Goal: Transaction & Acquisition: Book appointment/travel/reservation

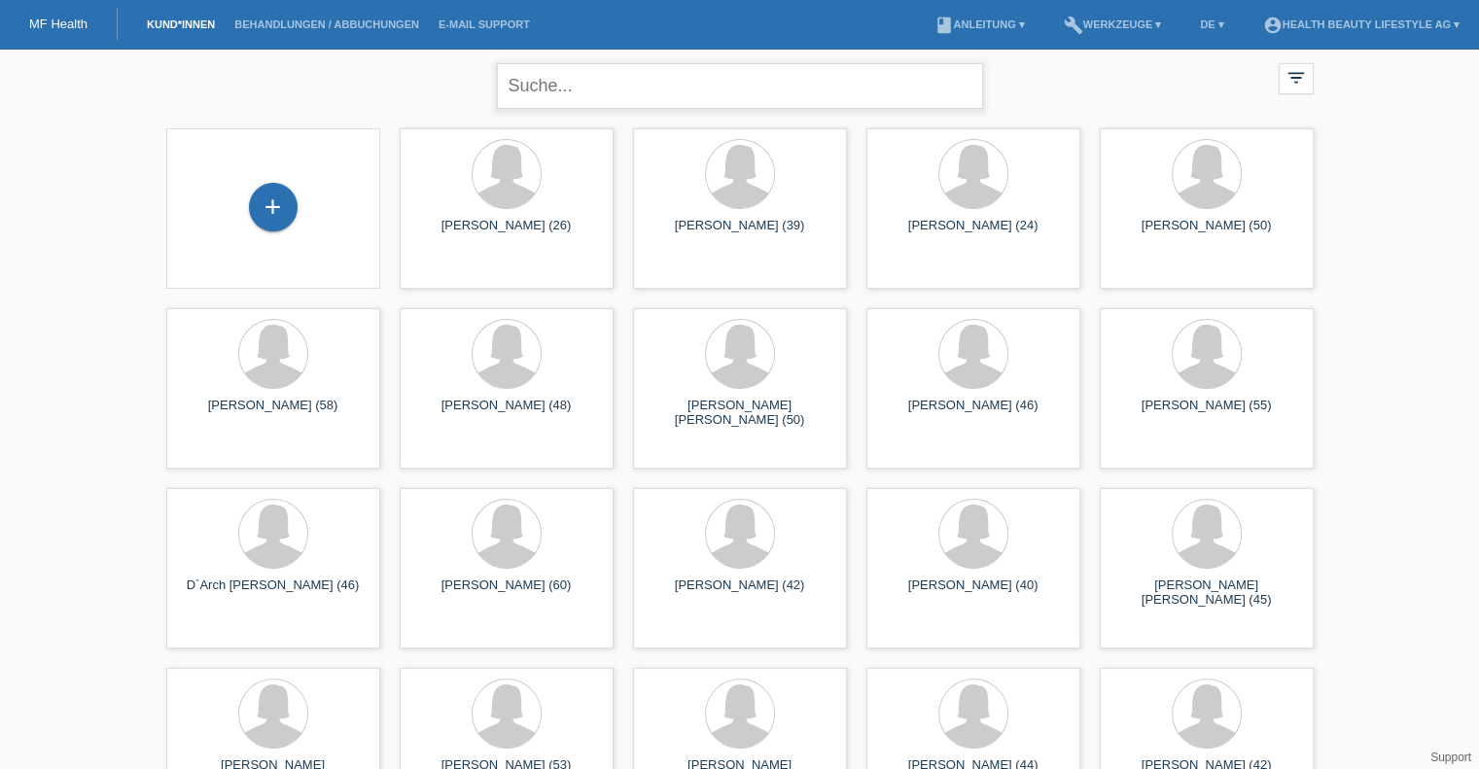
click at [599, 90] on input "text" at bounding box center [740, 86] width 486 height 46
type input "corrodi"
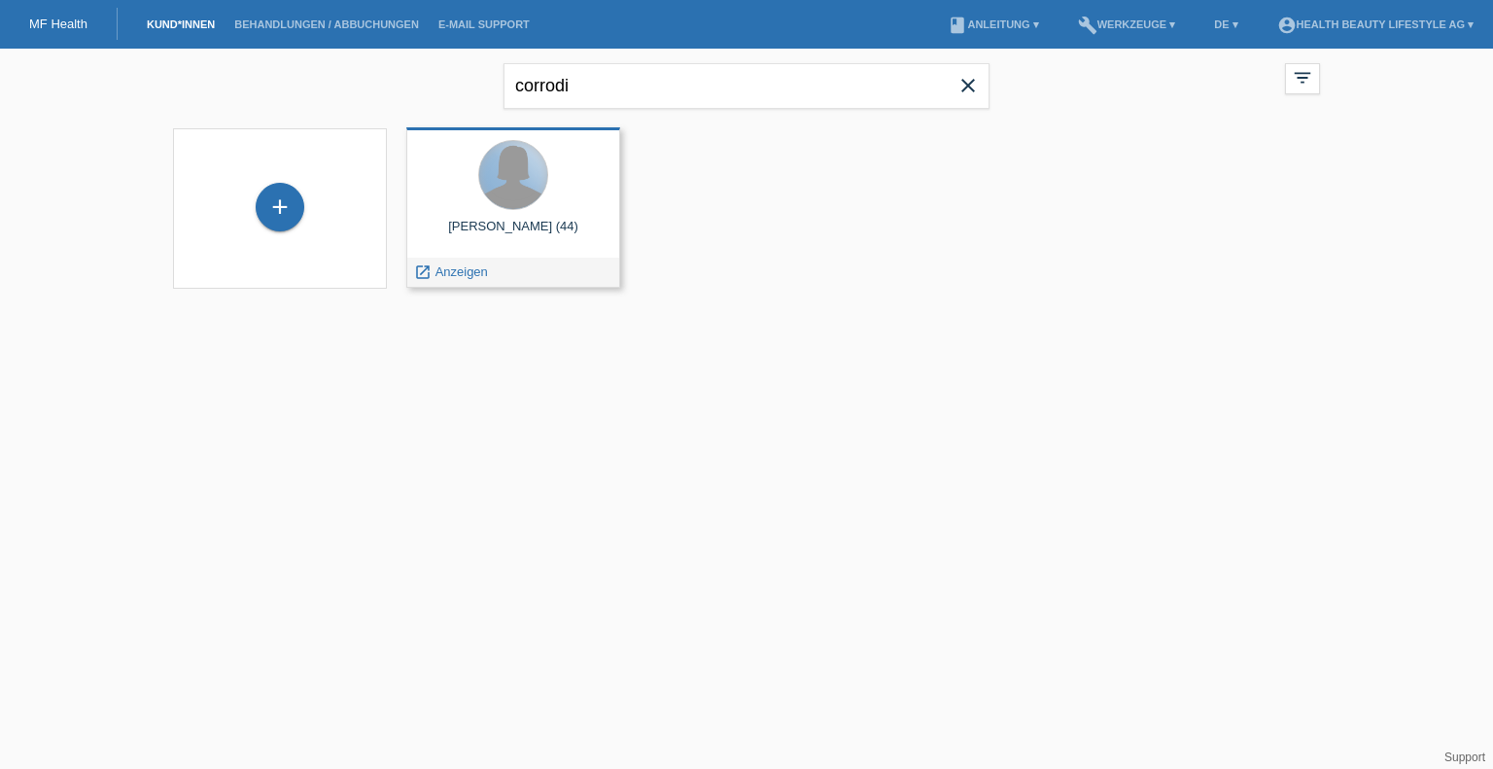
click at [515, 192] on div at bounding box center [513, 175] width 68 height 68
click at [505, 201] on div at bounding box center [513, 175] width 68 height 68
click at [506, 230] on div "Bianca Corrodi (44)" at bounding box center [513, 234] width 183 height 31
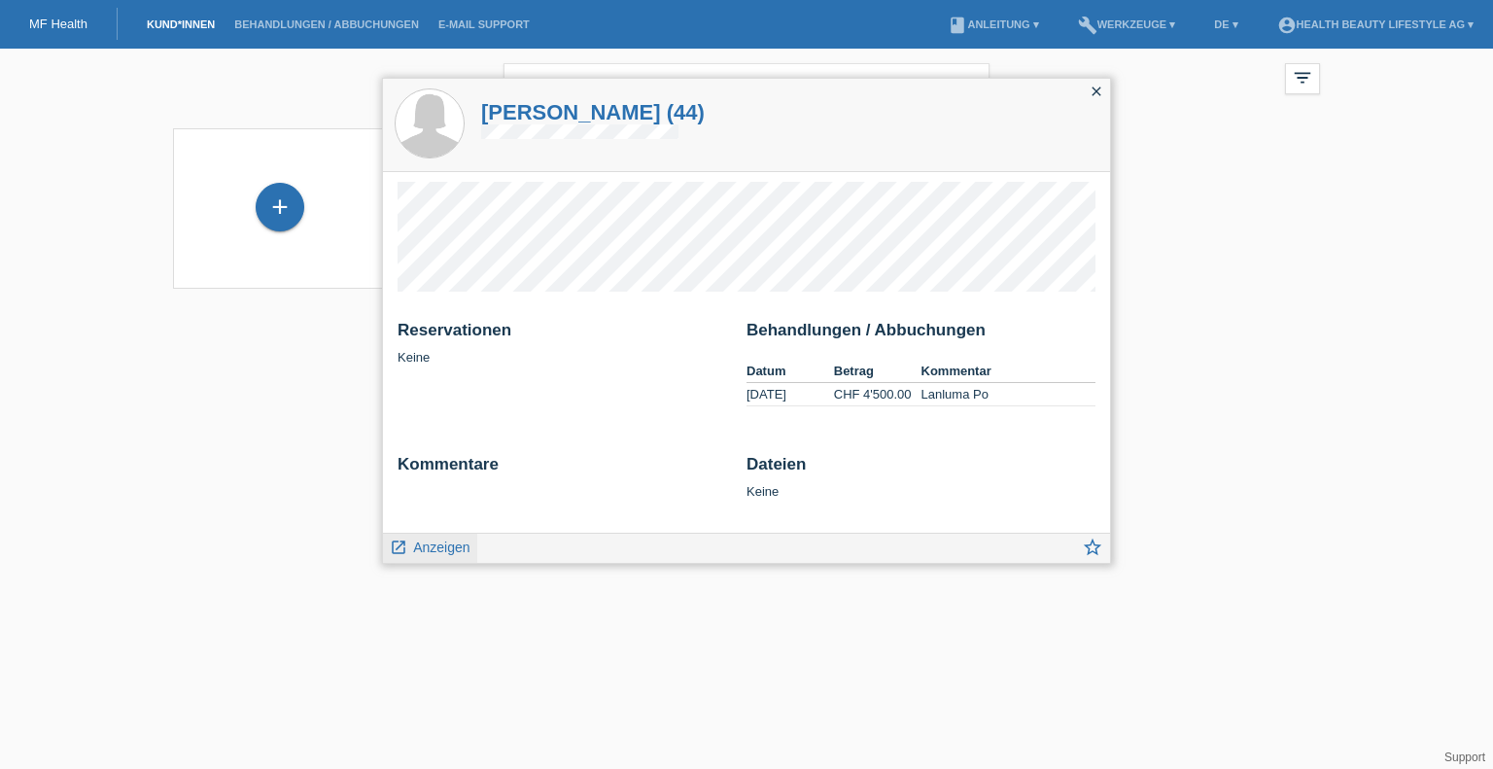
click at [431, 550] on span "Anzeigen" at bounding box center [441, 548] width 56 height 16
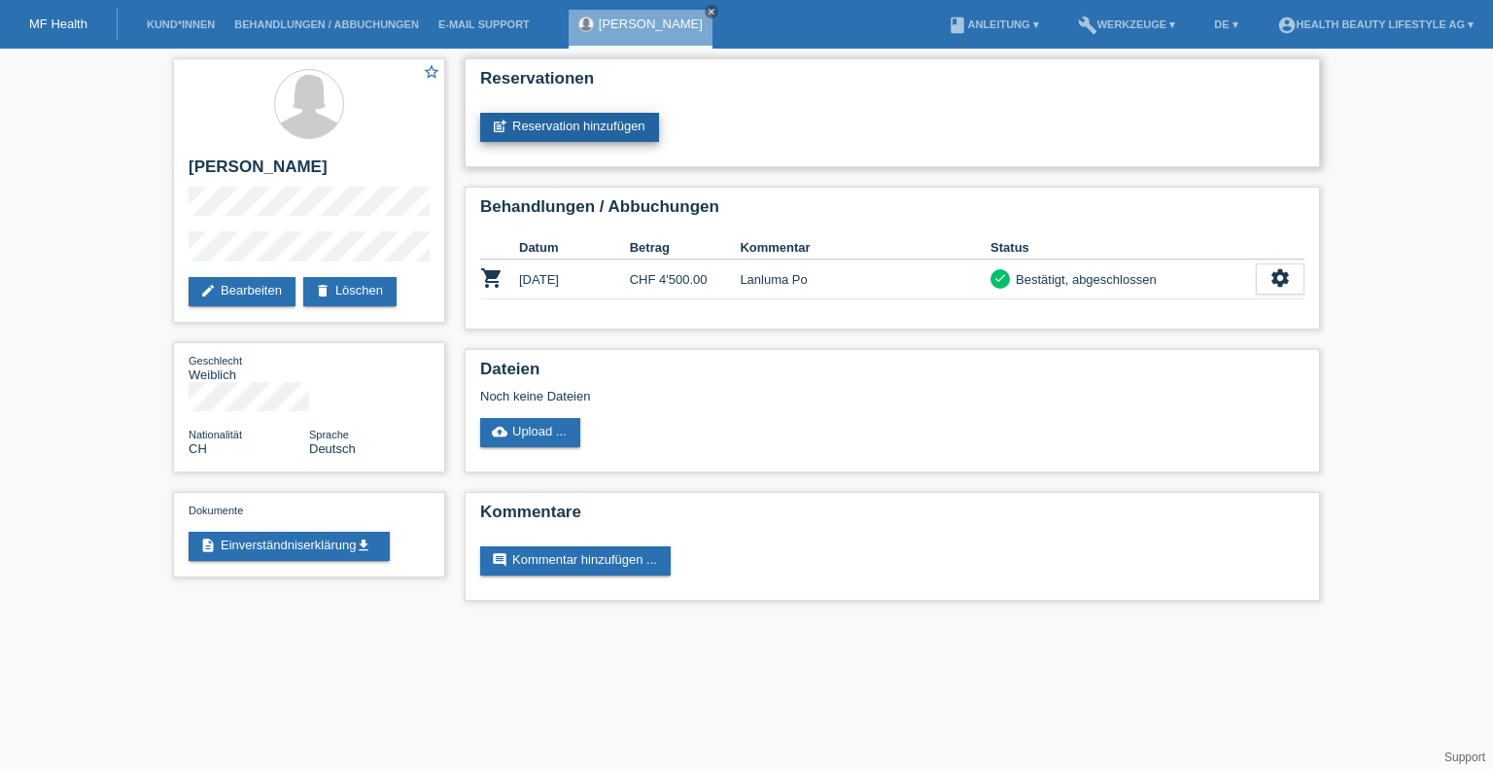
click at [594, 126] on link "post_add Reservation hinzufügen" at bounding box center [569, 127] width 179 height 29
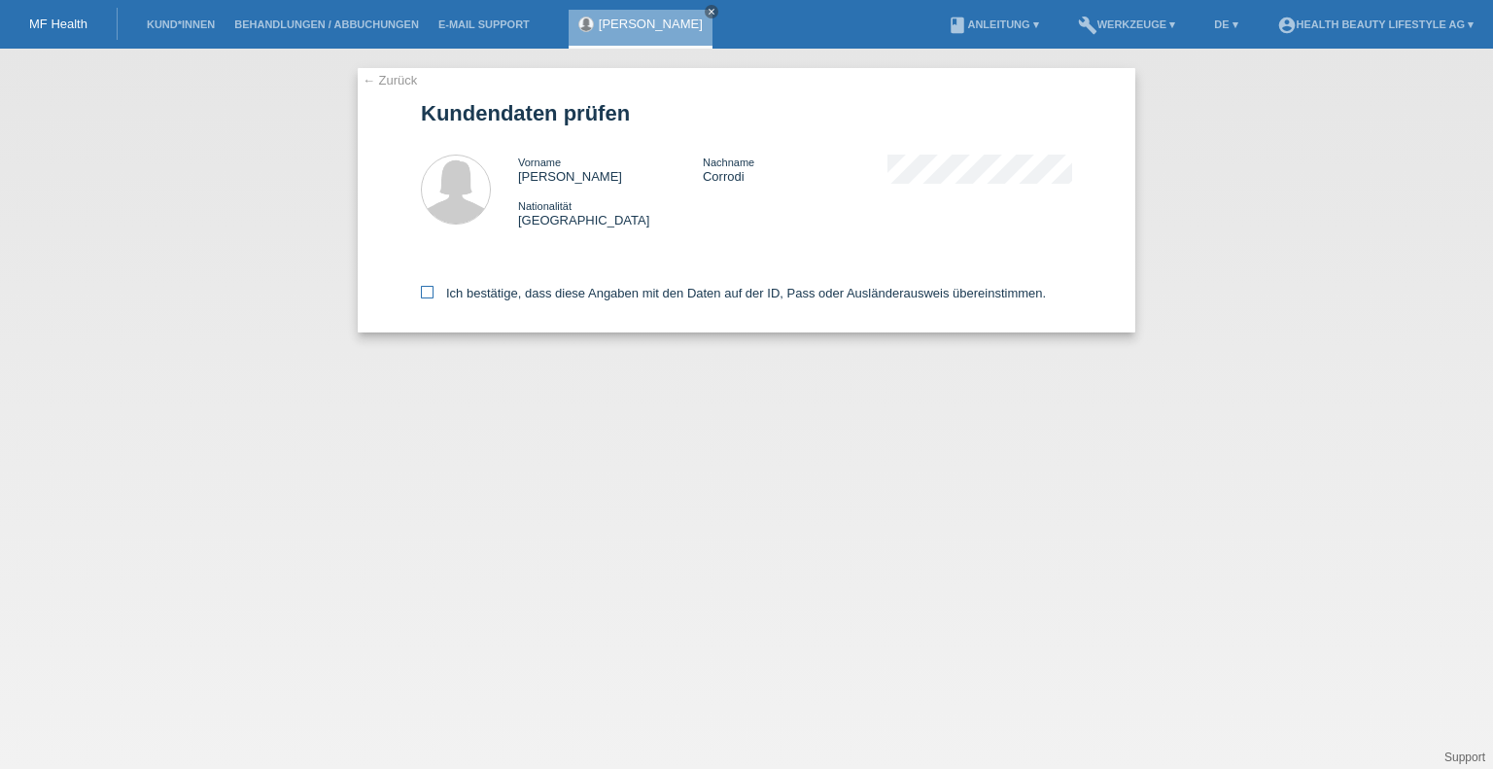
click at [428, 293] on icon at bounding box center [427, 292] width 13 height 13
click at [428, 293] on input "Ich bestätige, dass diese Angaben mit den Daten auf der ID, Pass oder Ausländer…" at bounding box center [427, 292] width 13 height 13
checkbox input "true"
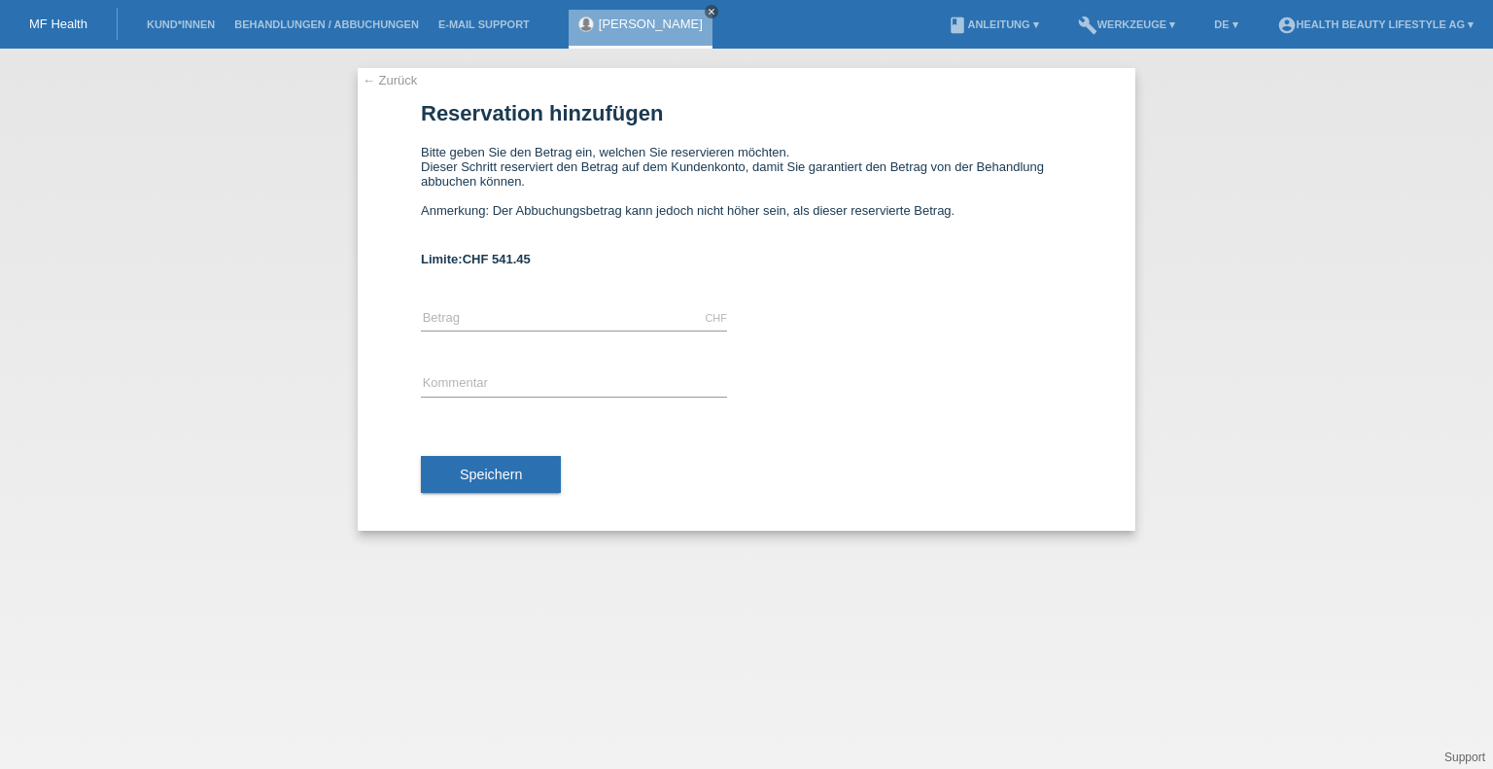
click at [707, 11] on icon "close" at bounding box center [712, 12] width 10 height 10
